Goal: Task Accomplishment & Management: Use online tool/utility

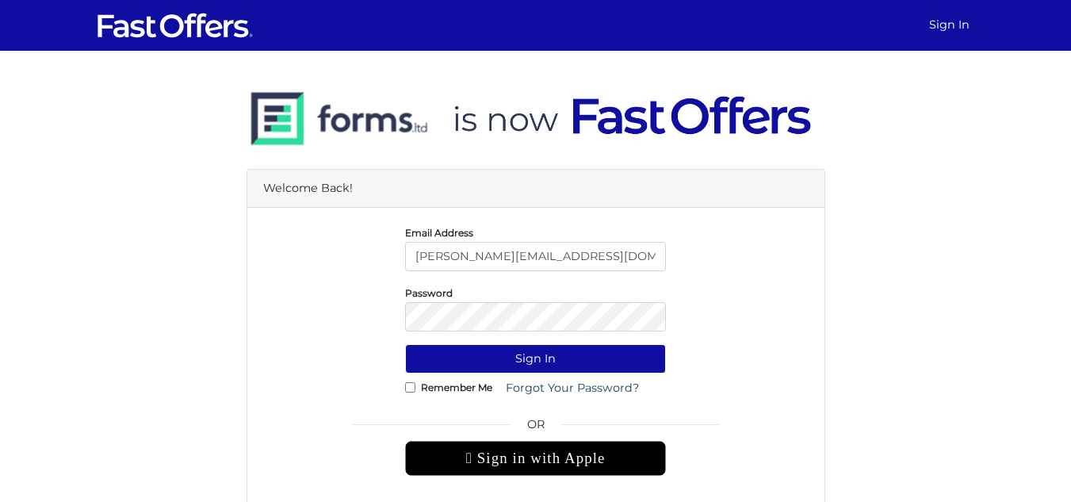
click at [587, 250] on input "stan.nevolovich@gmail.com" at bounding box center [535, 256] width 261 height 29
type input "avesha@property.ca"
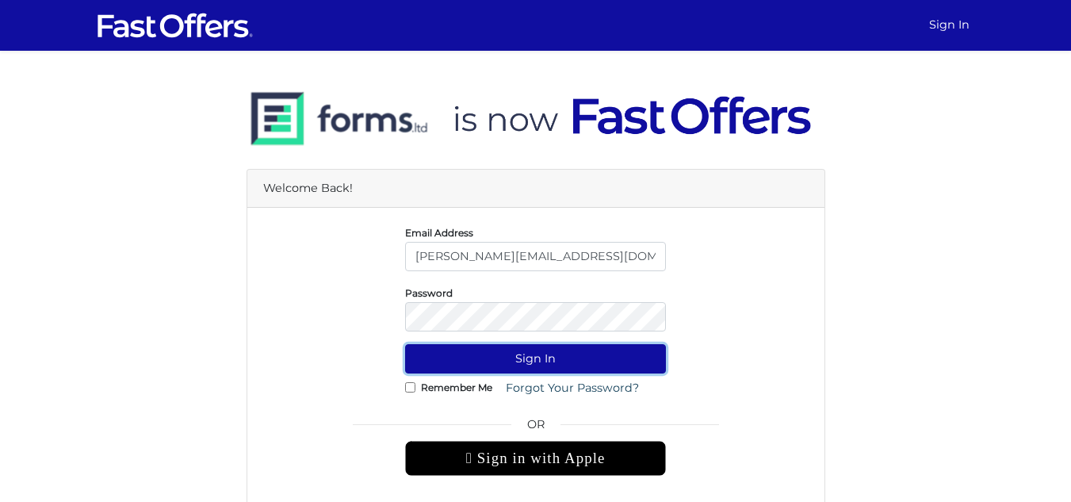
click at [504, 363] on button "Sign In" at bounding box center [535, 358] width 261 height 29
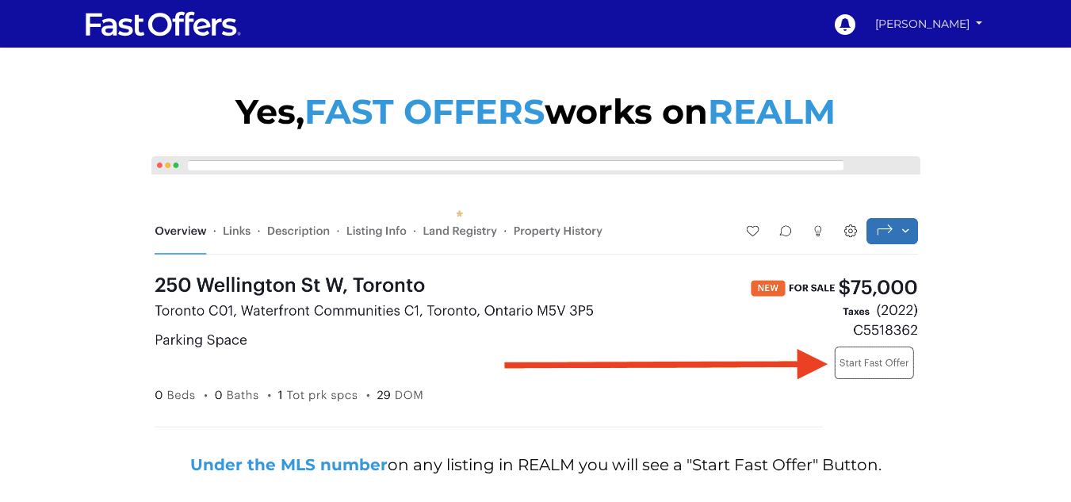
click at [904, 21] on link "[PERSON_NAME]" at bounding box center [929, 24] width 118 height 28
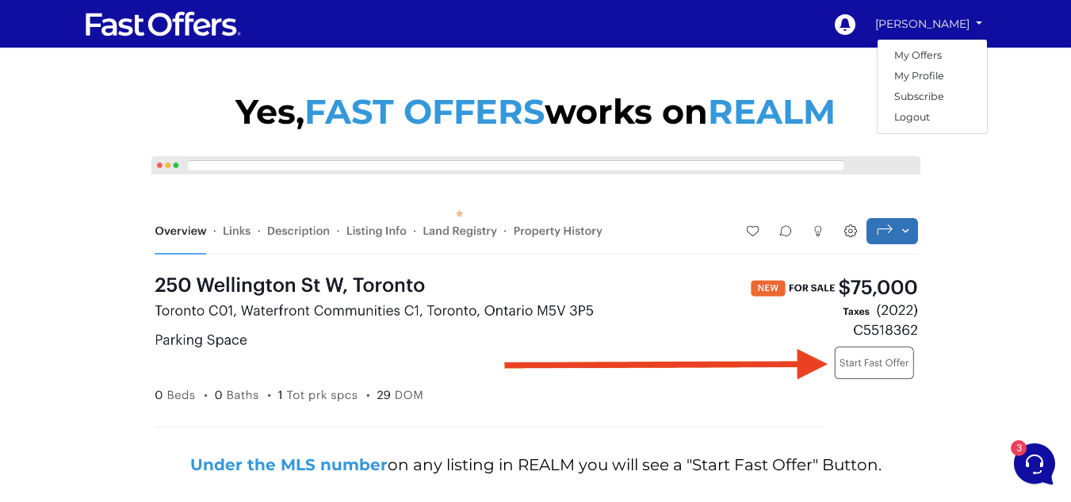
click at [746, 30] on div "0 Avesha Maharaj My Offers My Profile" at bounding box center [621, 23] width 734 height 35
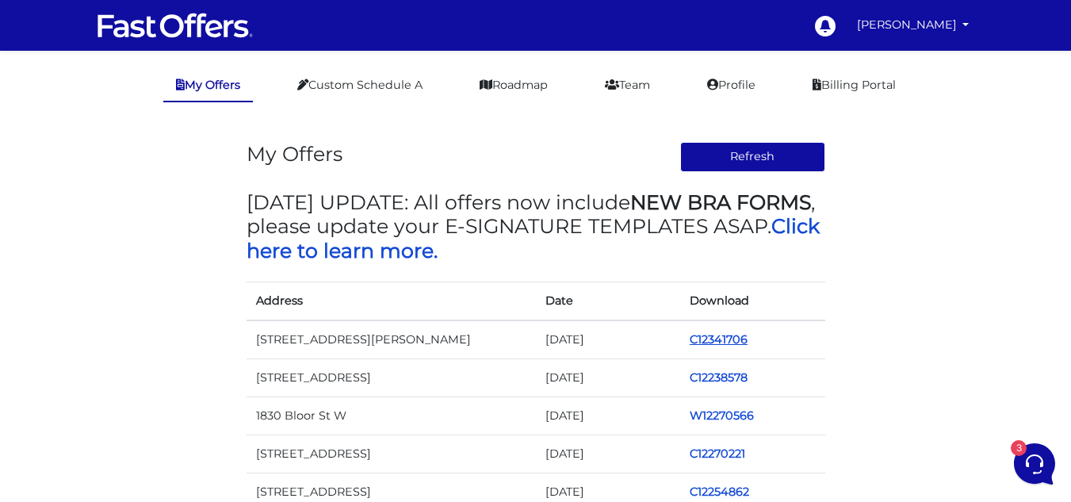
click at [724, 334] on link "C12341706" at bounding box center [719, 339] width 58 height 14
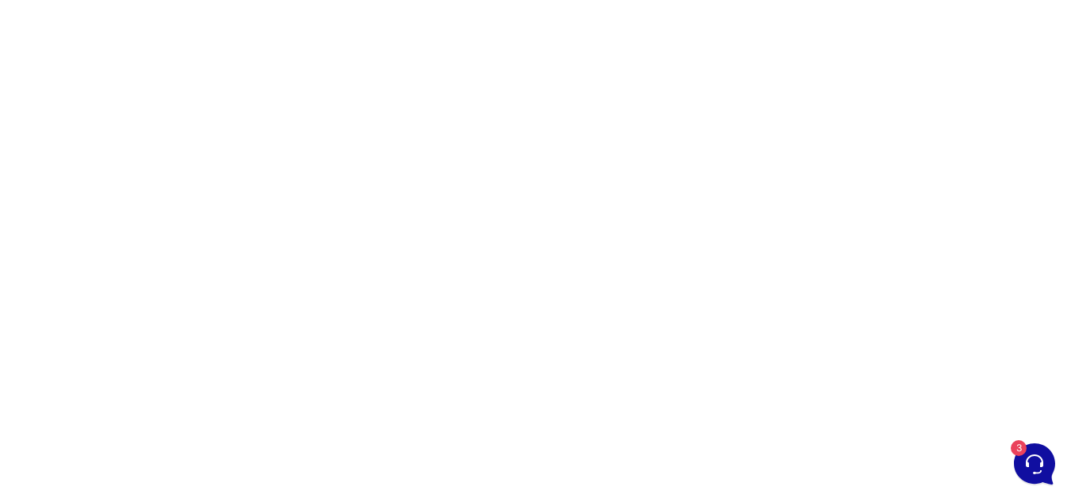
scroll to position [159, 0]
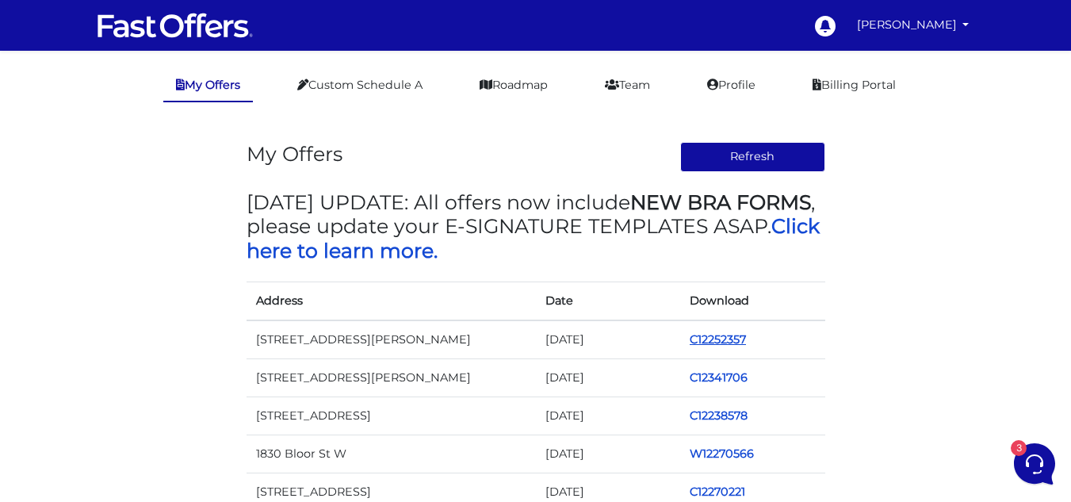
click at [718, 337] on link "C12252357" at bounding box center [718, 339] width 56 height 14
